Goal: Information Seeking & Learning: Learn about a topic

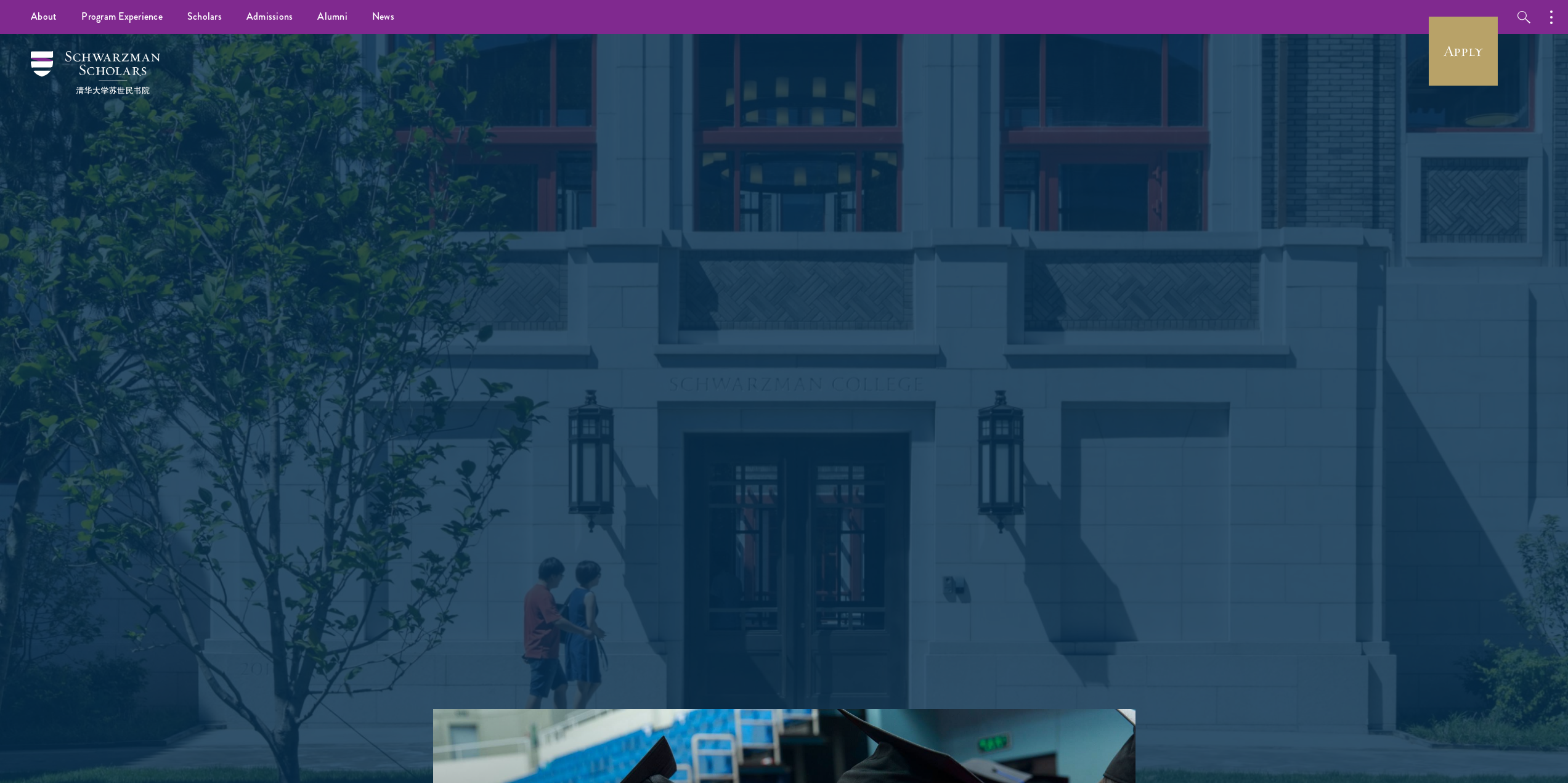
click at [776, 482] on p "Schwarzman Scholars is a prestigious one-year, fully funded master’s program in…" at bounding box center [784, 425] width 444 height 147
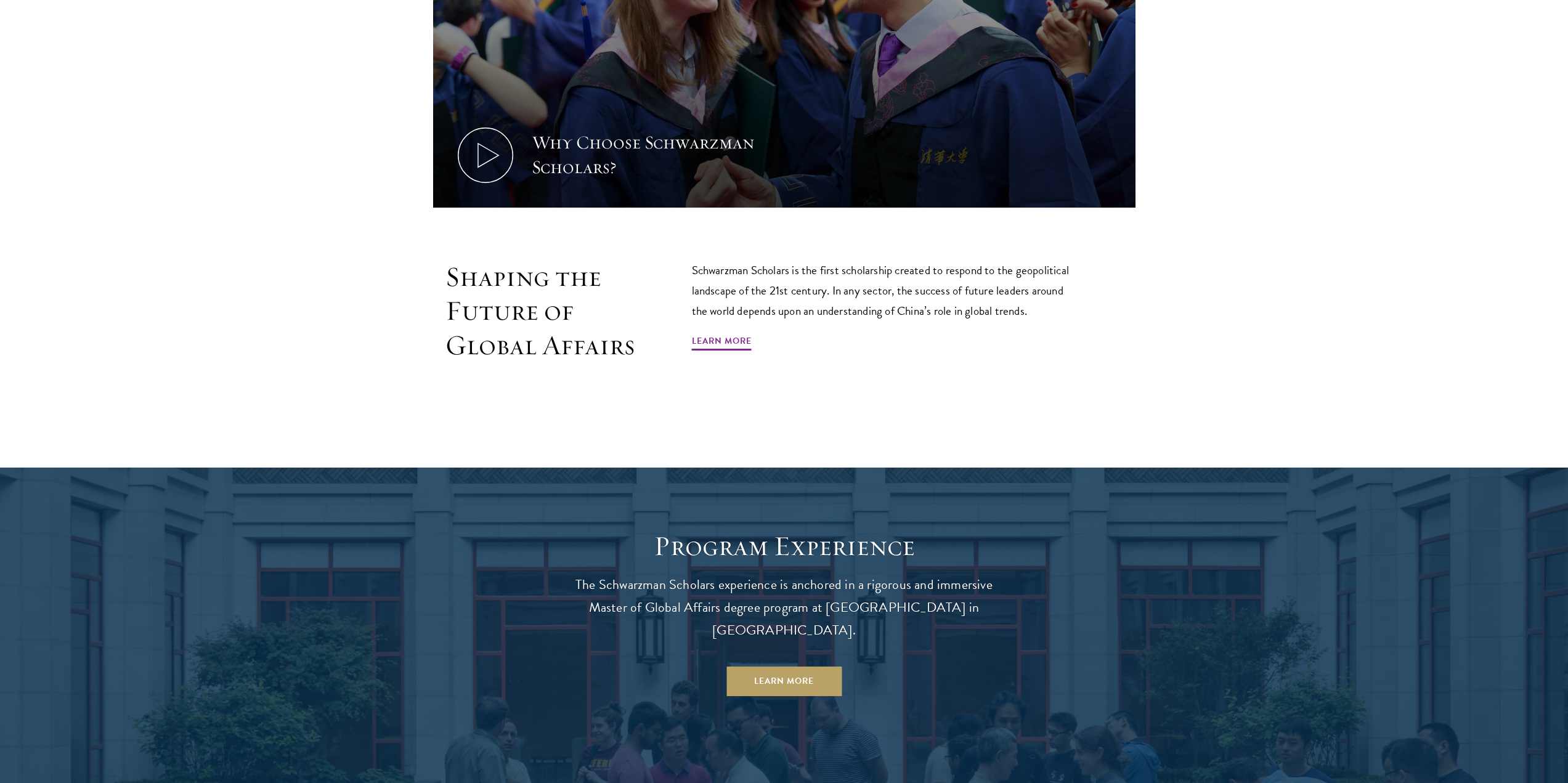
scroll to position [924, 0]
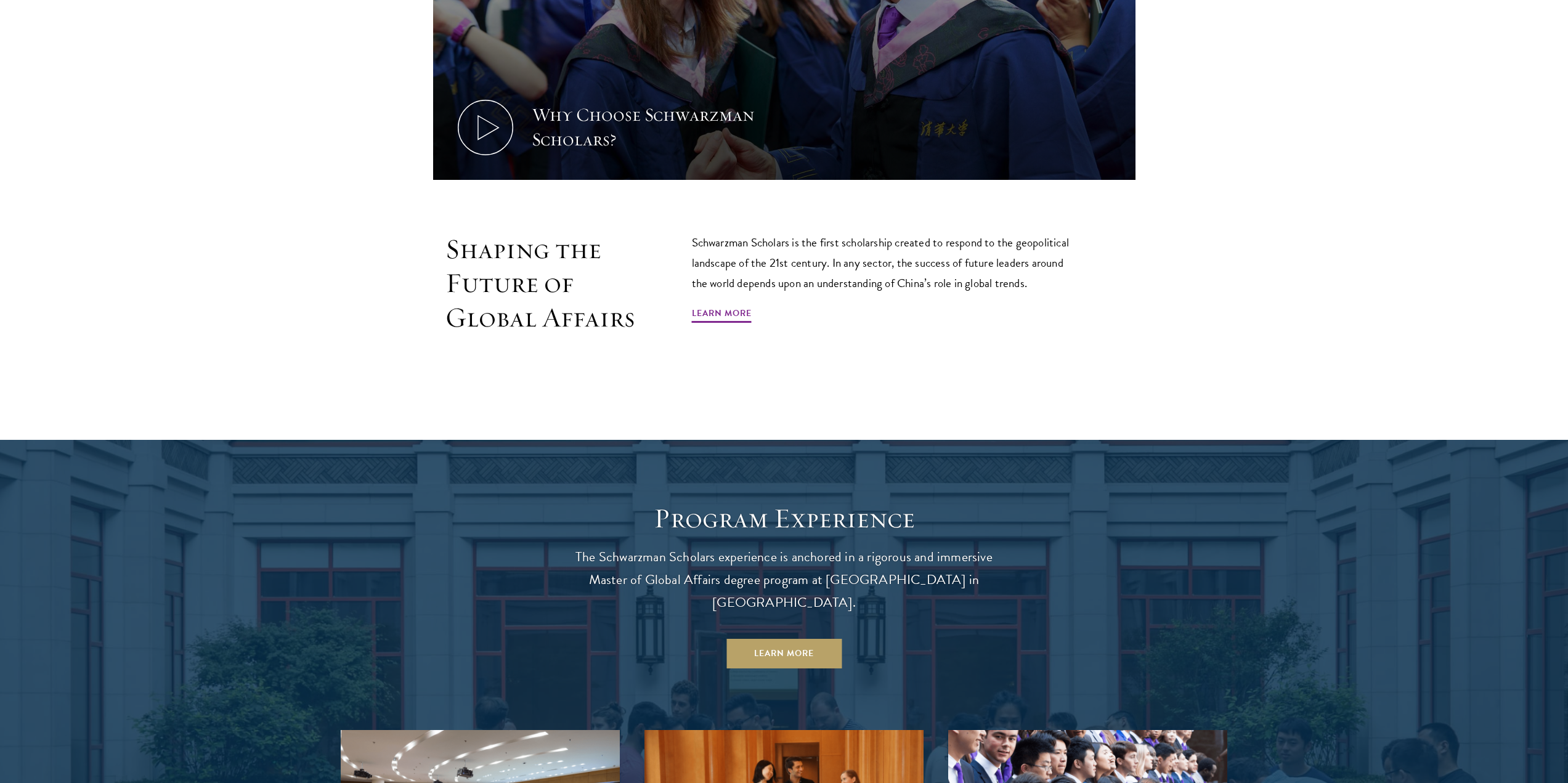
click at [954, 343] on div "Shaping the Future of Global Affairs Schwarzman Scholars is the first scholarsh…" at bounding box center [784, 311] width 702 height 159
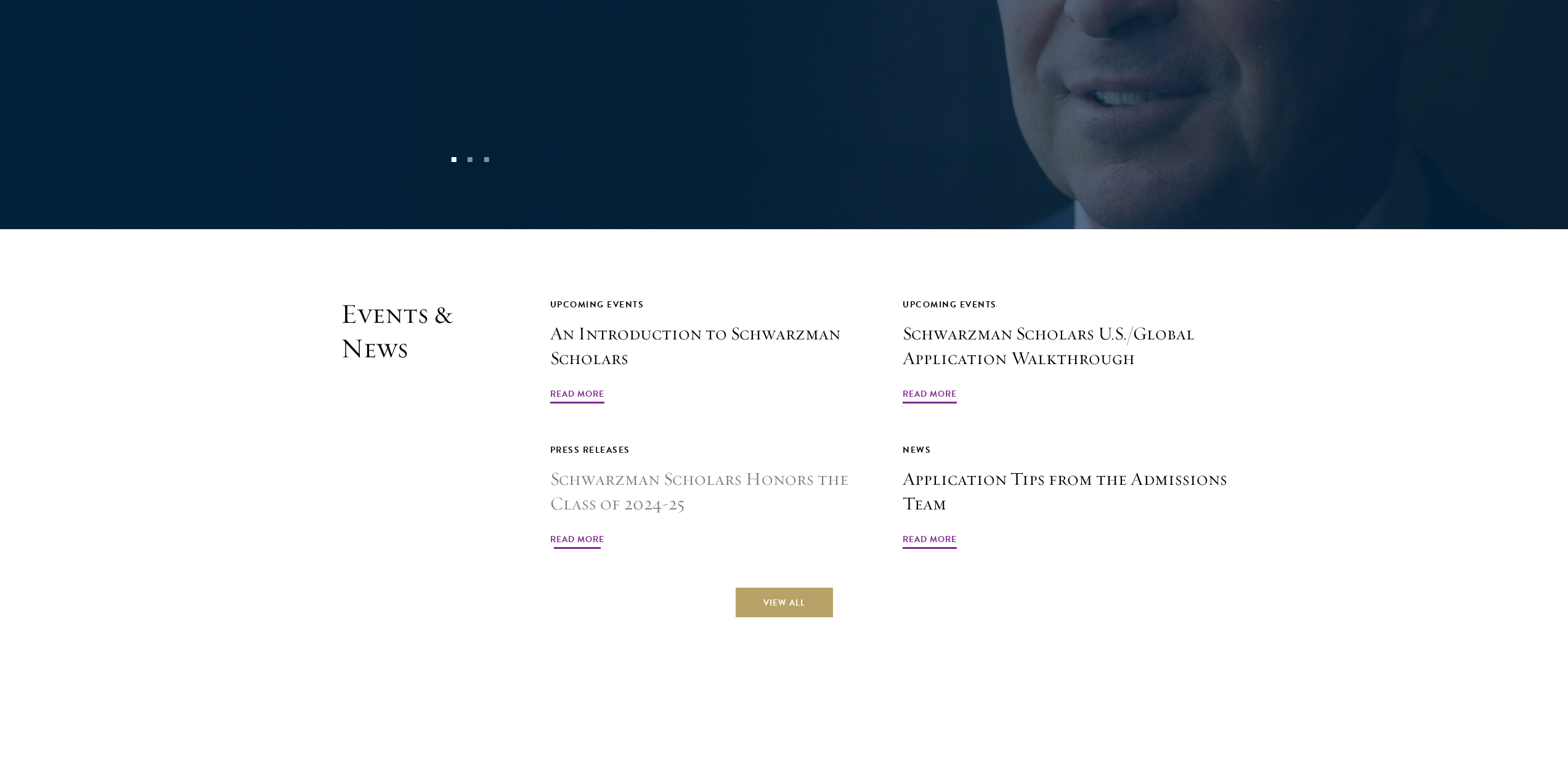
scroll to position [3017, 0]
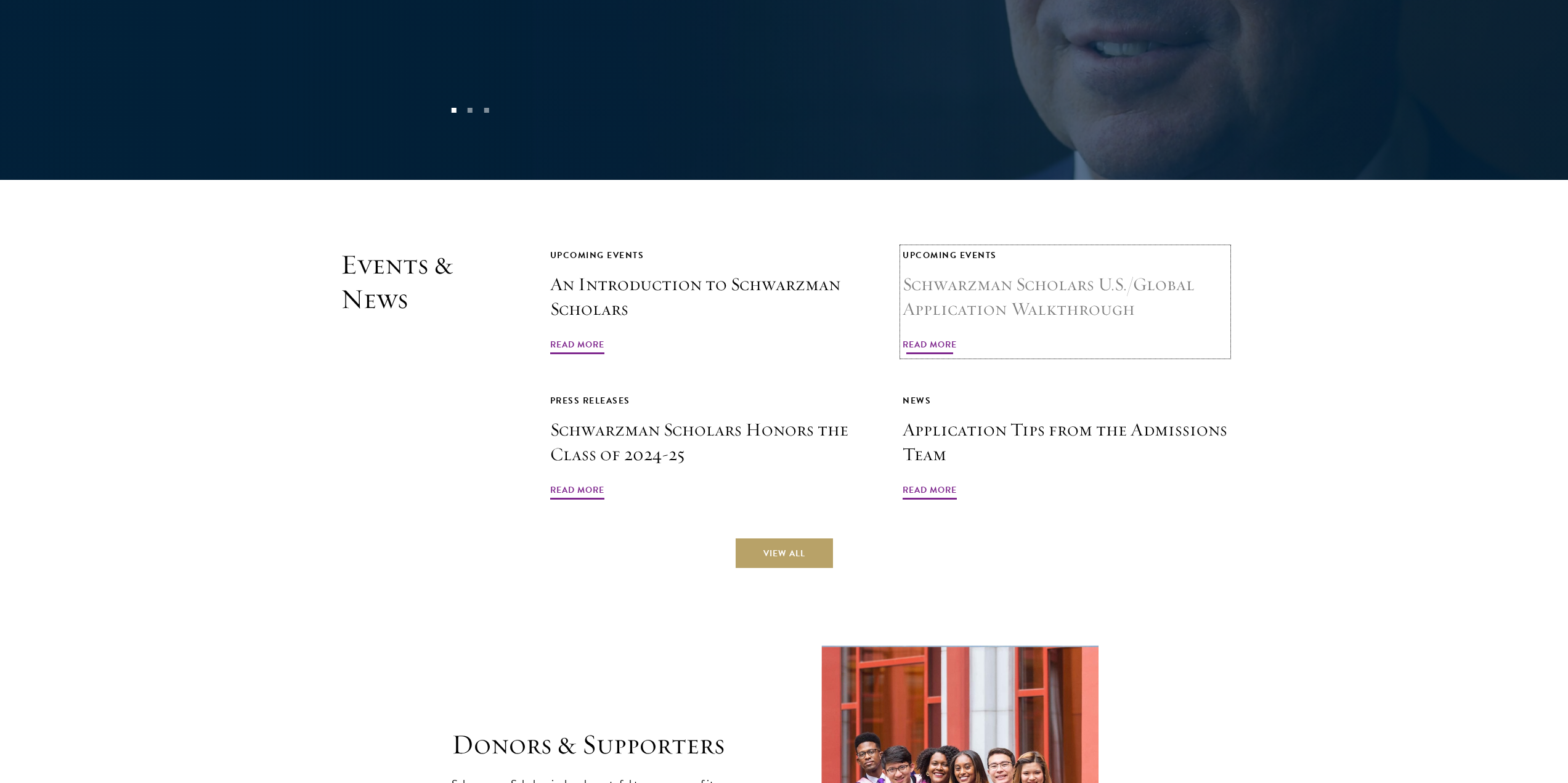
click at [937, 337] on span "Read More" at bounding box center [929, 346] width 54 height 19
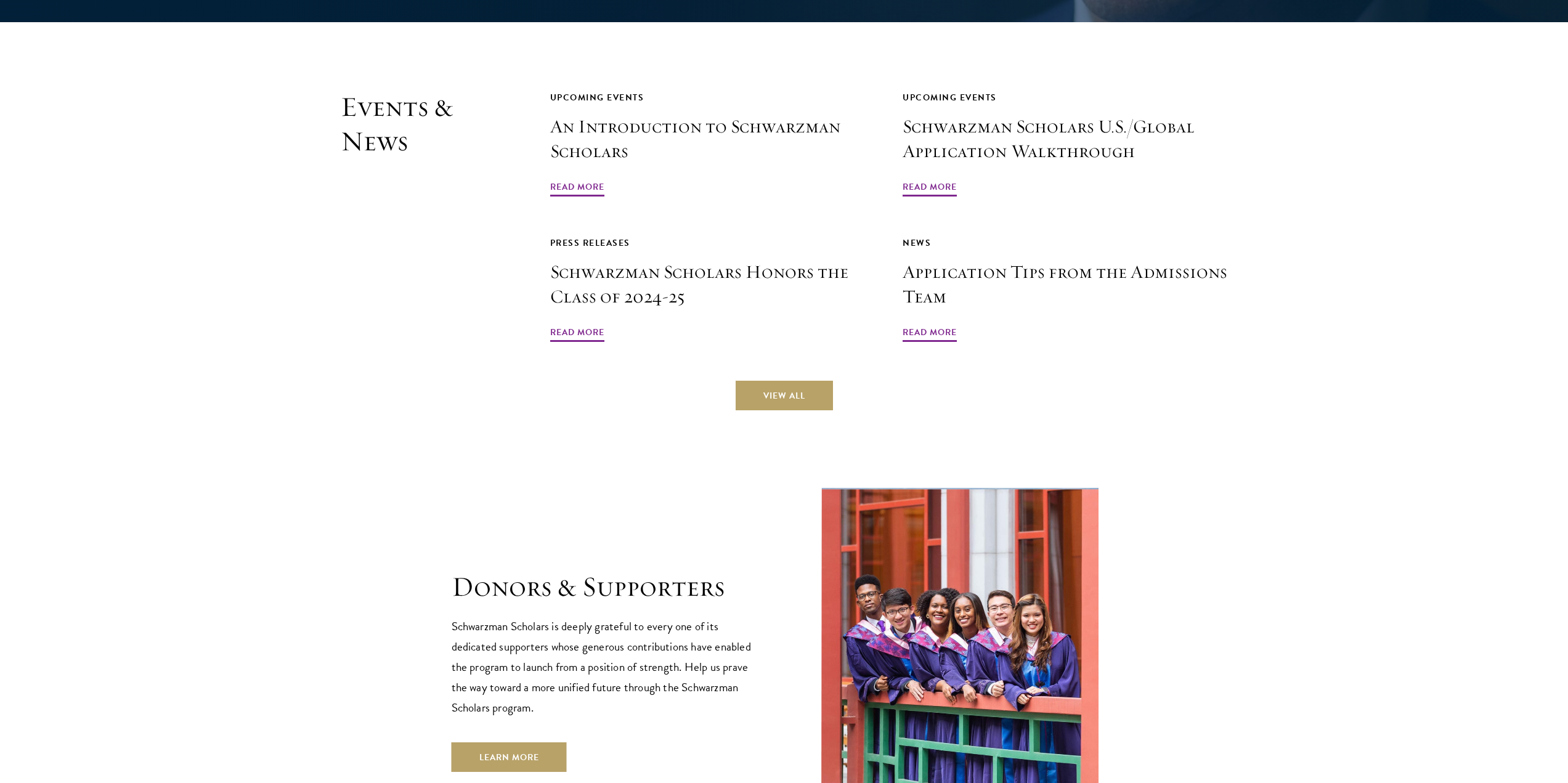
scroll to position [3448, 0]
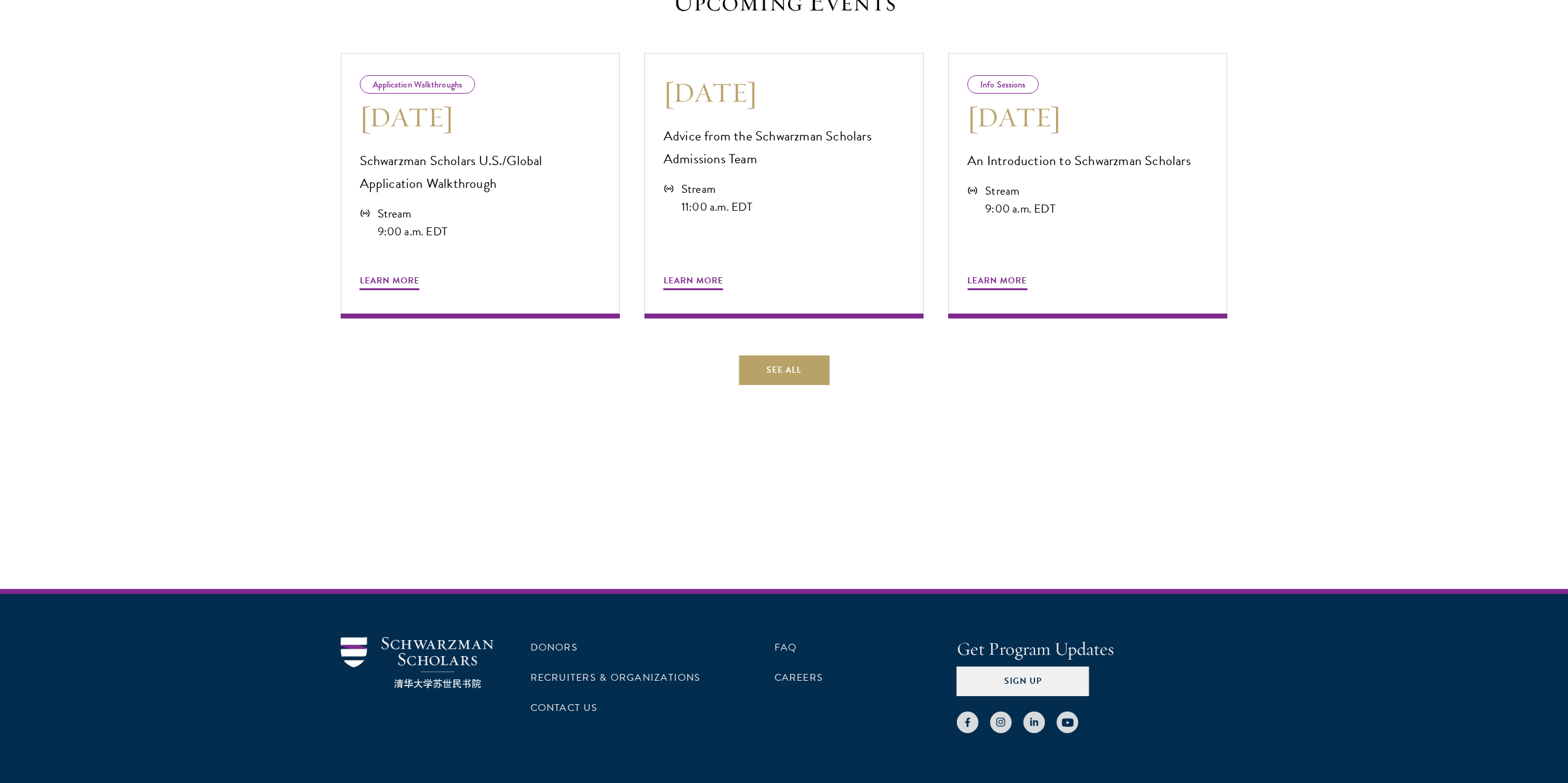
scroll to position [707, 0]
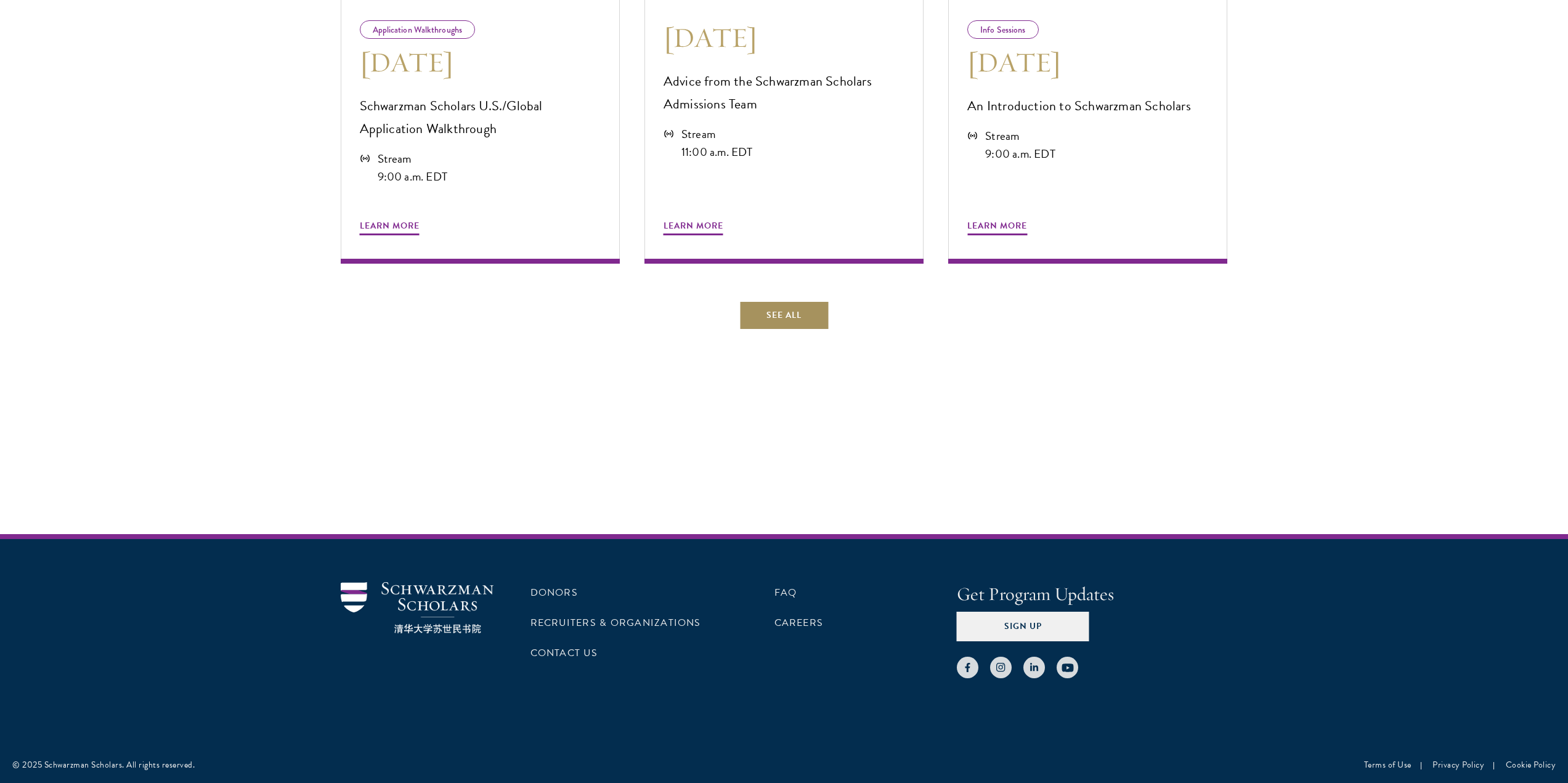
click at [760, 314] on link "See All" at bounding box center [784, 315] width 90 height 29
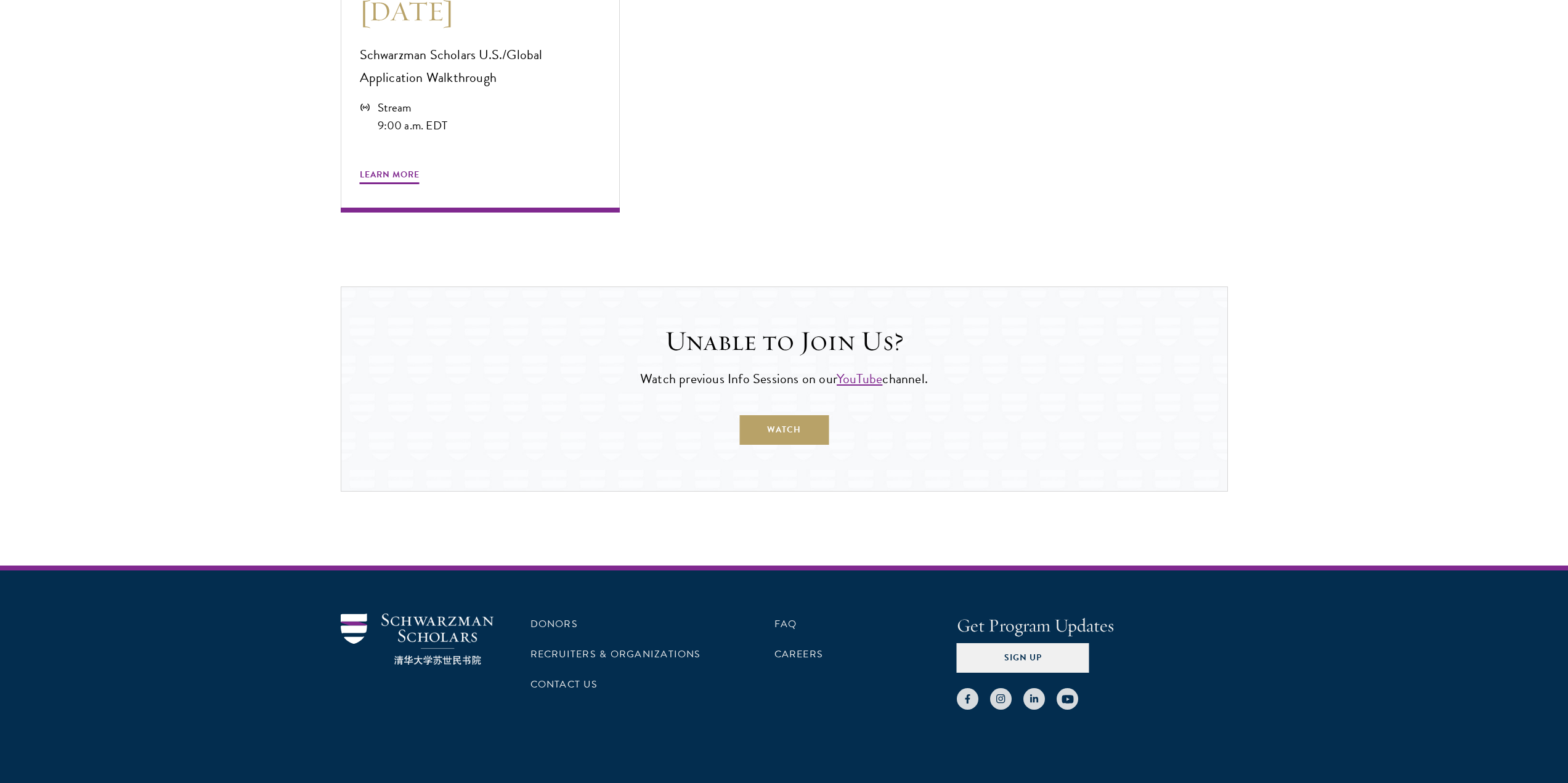
scroll to position [1090, 0]
